Goal: Navigation & Orientation: Find specific page/section

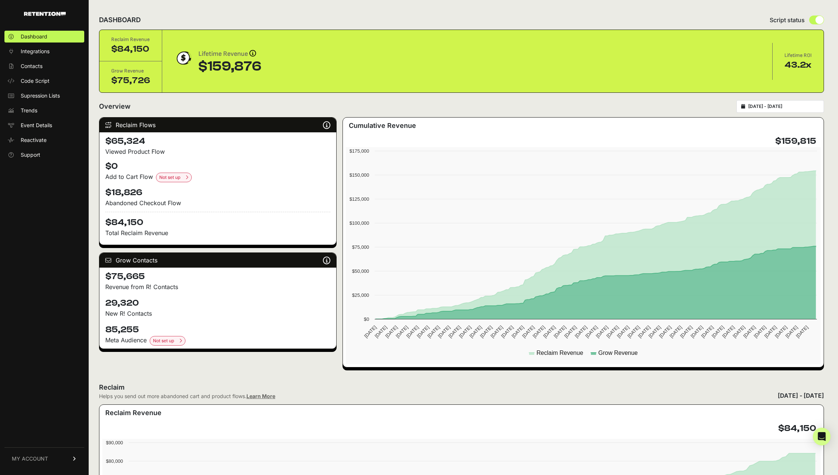
scroll to position [1, 0]
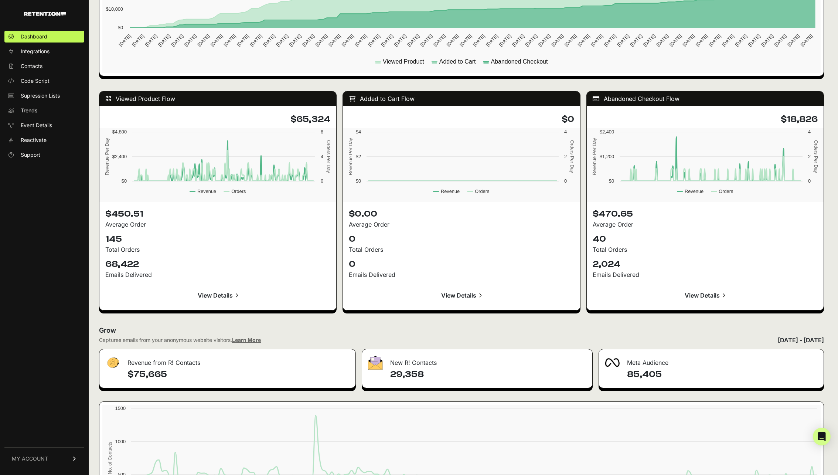
scroll to position [672, 0]
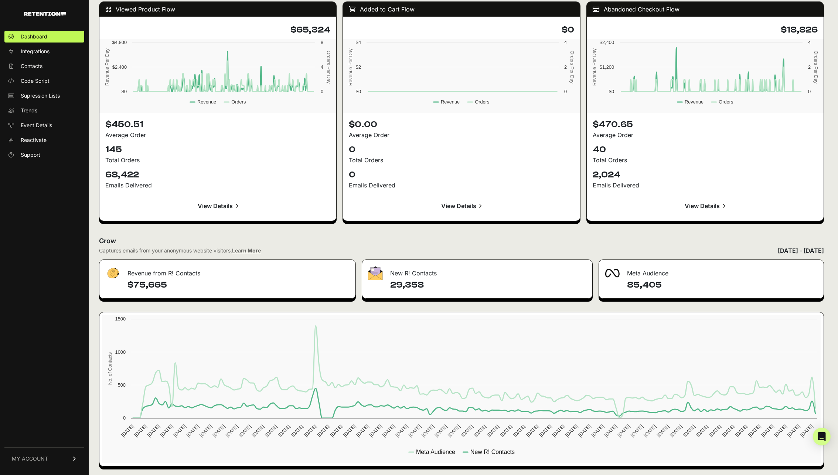
click at [647, 275] on div "Meta Audience" at bounding box center [711, 271] width 225 height 22
click at [37, 94] on span "Supression Lists" at bounding box center [40, 95] width 39 height 7
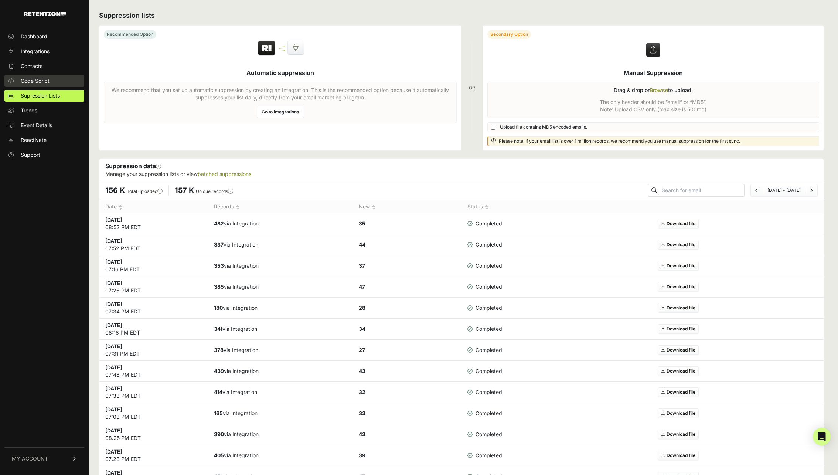
click at [37, 82] on span "Code Script" at bounding box center [35, 80] width 29 height 7
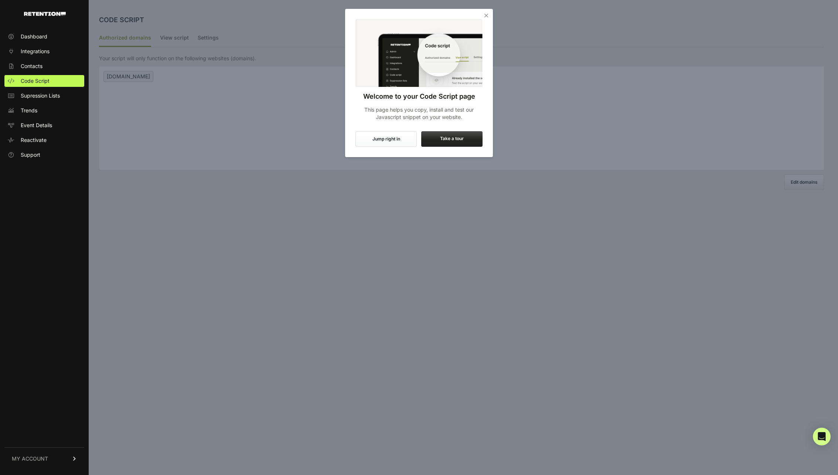
click at [483, 14] on icon "Close" at bounding box center [486, 15] width 7 height 7
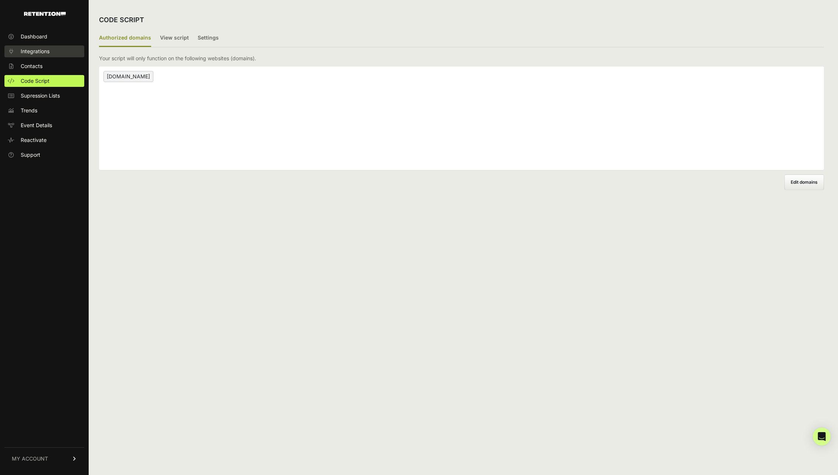
click at [52, 49] on link "Integrations" at bounding box center [44, 51] width 80 height 12
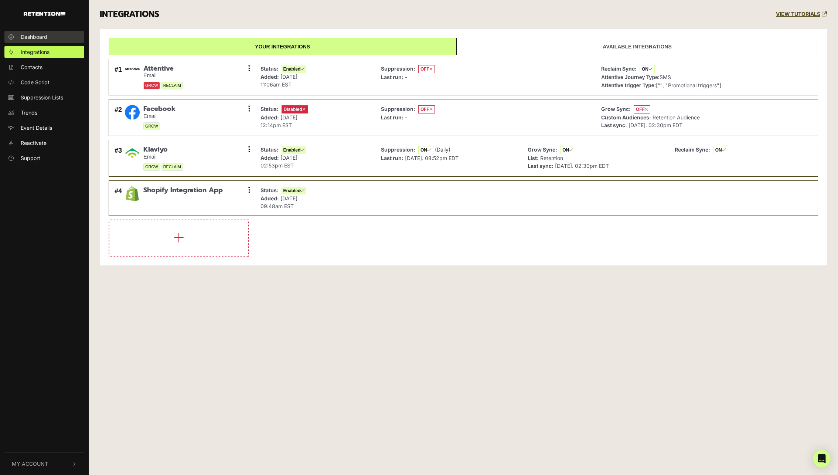
click at [45, 36] on span "Dashboard" at bounding box center [34, 37] width 27 height 8
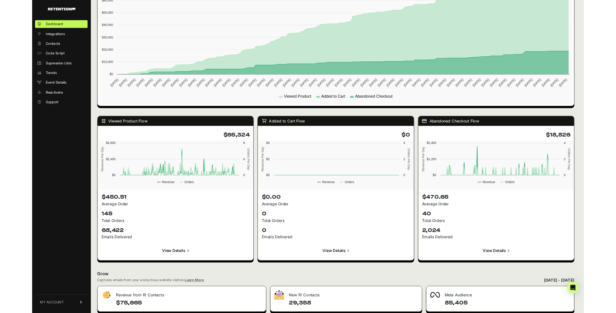
scroll to position [513, 0]
